Goal: Task Accomplishment & Management: Manage account settings

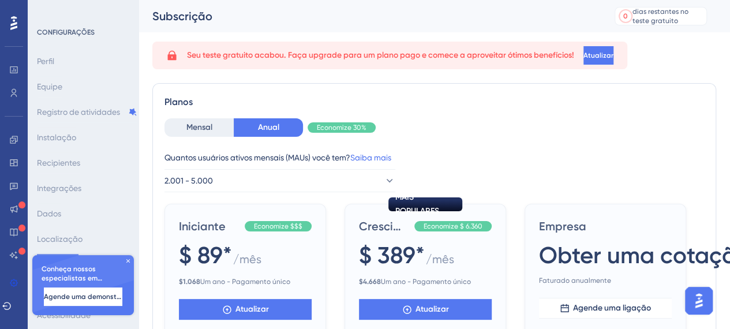
click at [126, 260] on div "Inscreva-se no Plano Freemium Clique no botão abaixo e mude para o Plano Essent…" at bounding box center [359, 142] width 739 height 338
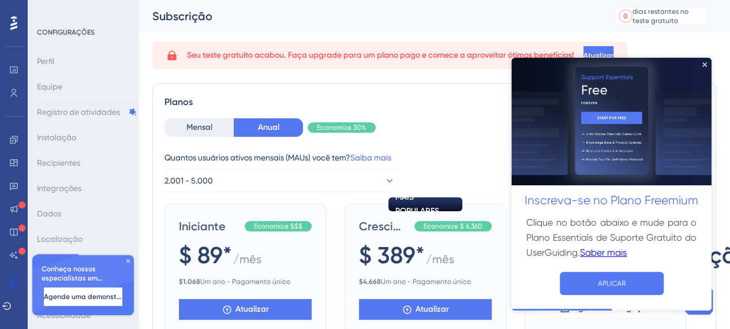
click at [128, 260] on icon at bounding box center [128, 261] width 7 height 7
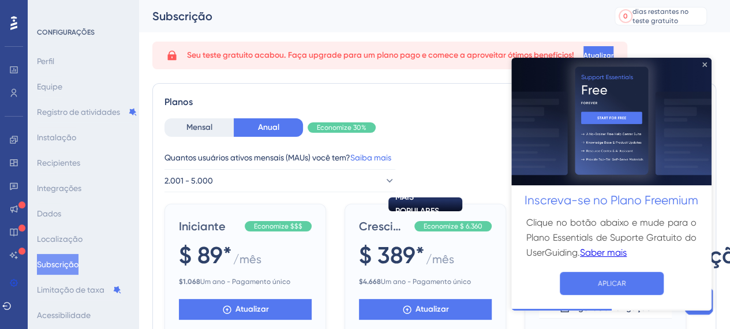
click at [707, 63] on icon "Fechar visualização" at bounding box center [705, 64] width 5 height 5
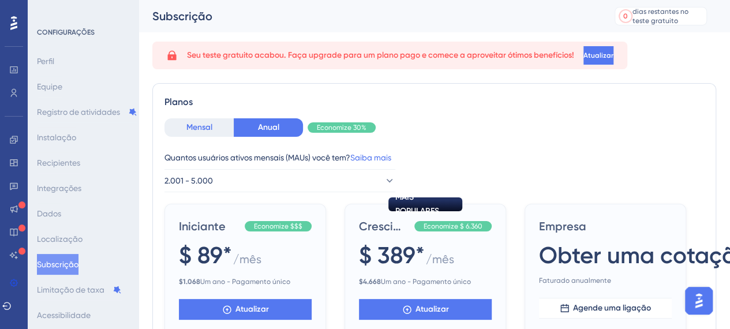
click at [188, 128] on font "Mensal" at bounding box center [199, 127] width 26 height 10
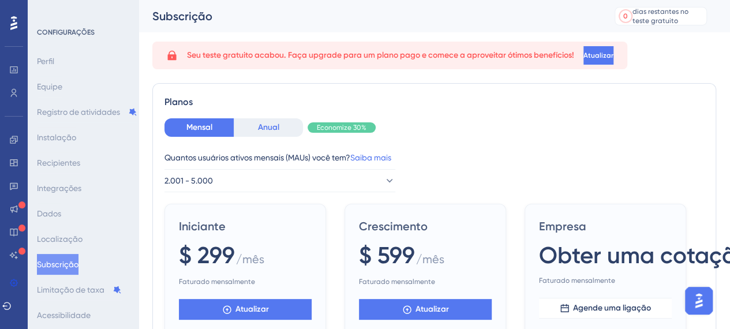
click at [266, 125] on font "Anual" at bounding box center [268, 127] width 21 height 10
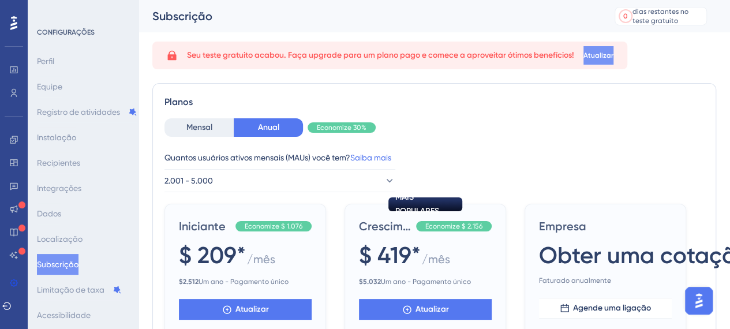
click at [614, 58] on font "Atualizar" at bounding box center [599, 55] width 30 height 8
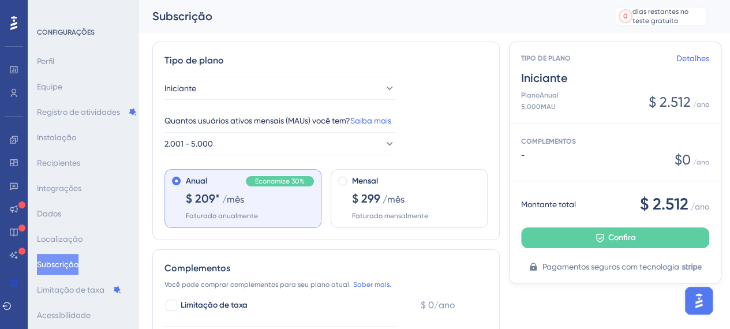
click at [55, 29] on font "CONFIGURAÇÕES" at bounding box center [66, 32] width 58 height 8
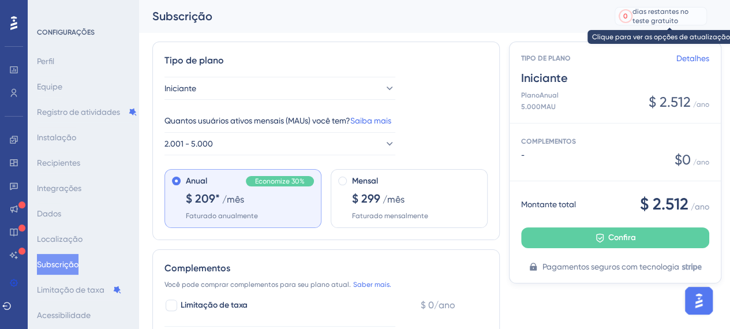
click at [655, 14] on font "dias restantes no teste gratuito" at bounding box center [661, 16] width 56 height 17
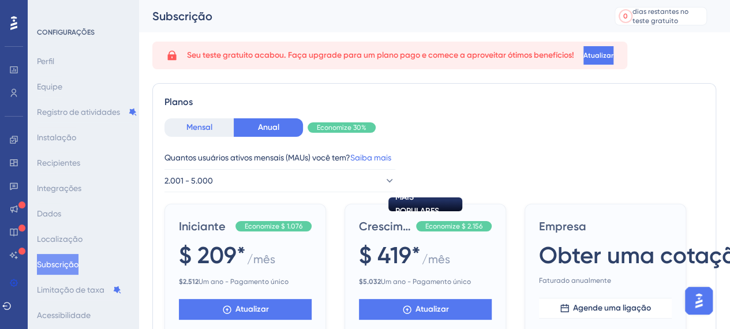
click at [196, 125] on font "Mensal" at bounding box center [199, 127] width 26 height 10
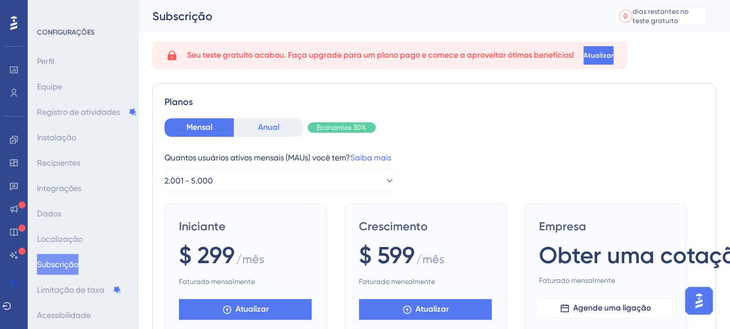
click at [271, 128] on font "Anual" at bounding box center [268, 127] width 21 height 10
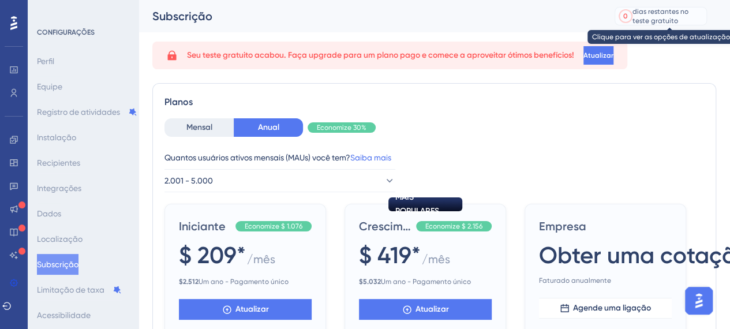
click at [674, 16] on font "dias restantes no teste gratuito" at bounding box center [661, 16] width 56 height 17
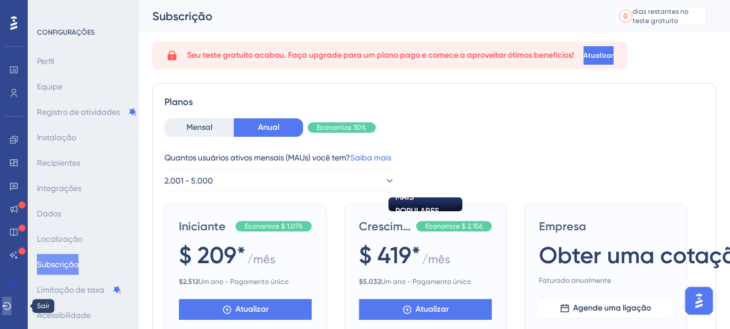
click at [9, 307] on icon at bounding box center [6, 305] width 9 height 9
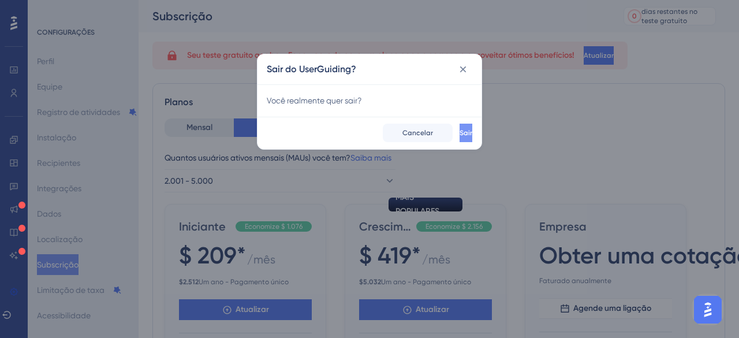
click at [460, 136] on font "Sair" at bounding box center [466, 133] width 13 height 8
